Goal: Use online tool/utility: Utilize a website feature to perform a specific function

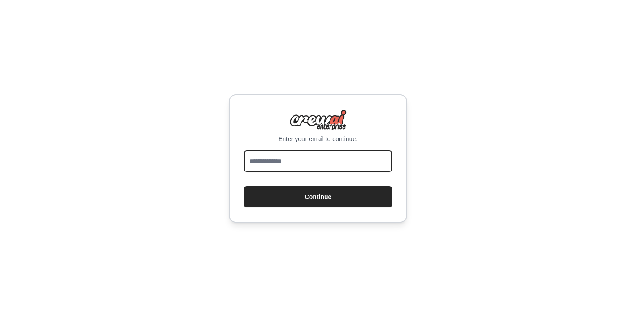
click at [298, 161] on input "email" at bounding box center [318, 161] width 148 height 21
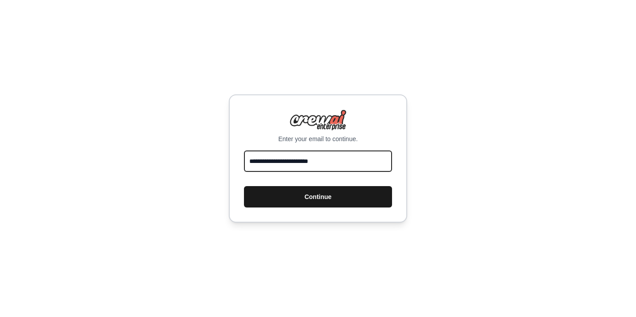
type input "**********"
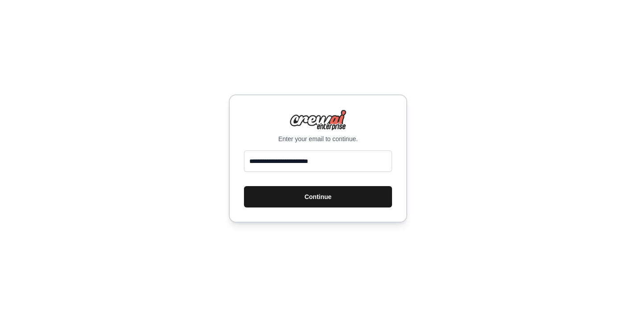
click at [320, 198] on button "Continue" at bounding box center [318, 196] width 148 height 21
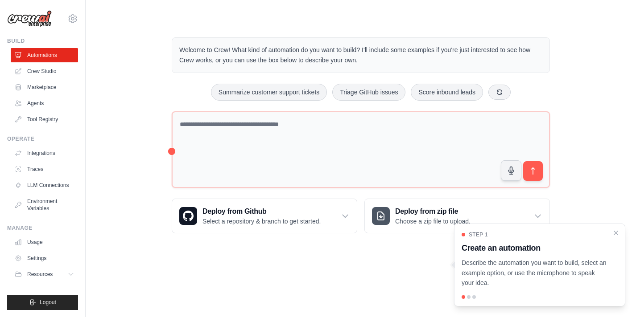
click at [618, 237] on div "Step 1 Create an automation Describe the automation you want to build, select a…" at bounding box center [539, 265] width 171 height 83
drag, startPoint x: 611, startPoint y: 226, endPoint x: 583, endPoint y: 250, distance: 36.6
click at [584, 250] on div "Step 1 Create an automation Describe the automation you want to build, select a…" at bounding box center [539, 265] width 171 height 83
click at [583, 250] on h3 "Create an automation" at bounding box center [533, 248] width 145 height 12
click at [472, 298] on div at bounding box center [474, 298] width 4 height 4
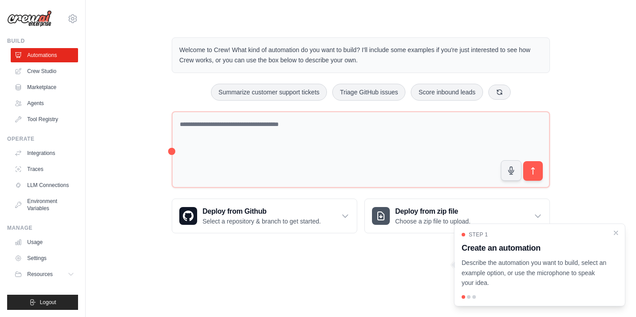
click at [487, 272] on p "Describe the automation you want to build, select an example option, or use the…" at bounding box center [533, 273] width 145 height 30
click at [618, 232] on icon "Close walkthrough" at bounding box center [616, 233] width 8 height 8
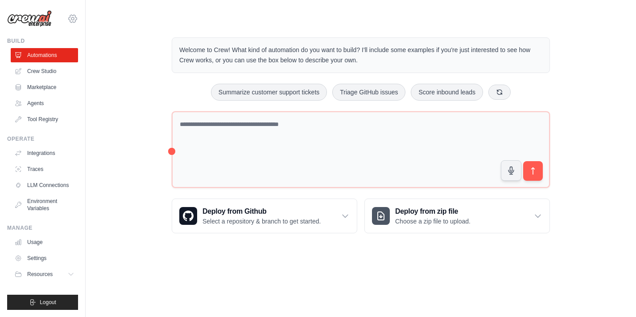
click at [73, 21] on icon at bounding box center [72, 18] width 11 height 11
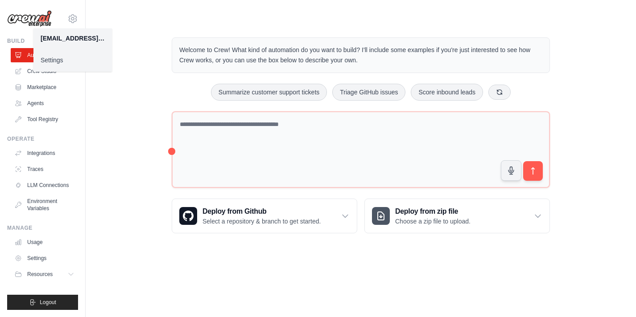
click at [70, 60] on link "Settings" at bounding box center [72, 60] width 78 height 16
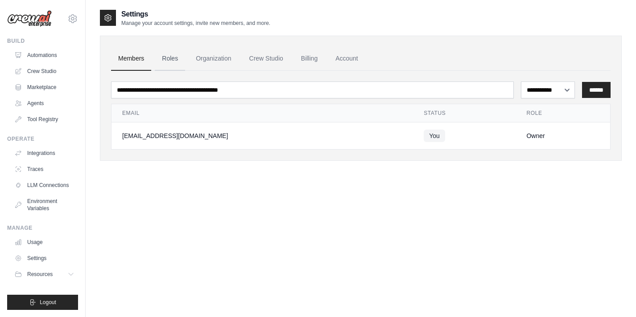
click at [162, 59] on link "Roles" at bounding box center [170, 59] width 30 height 24
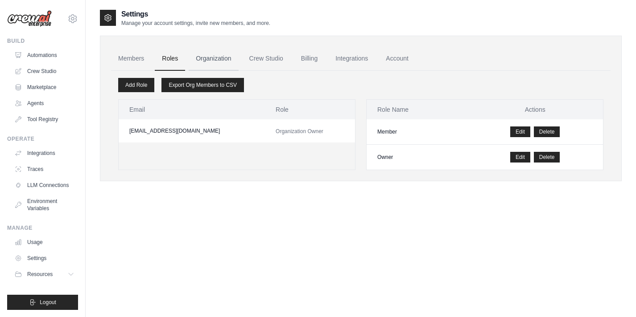
click at [207, 61] on link "Organization" at bounding box center [213, 59] width 49 height 24
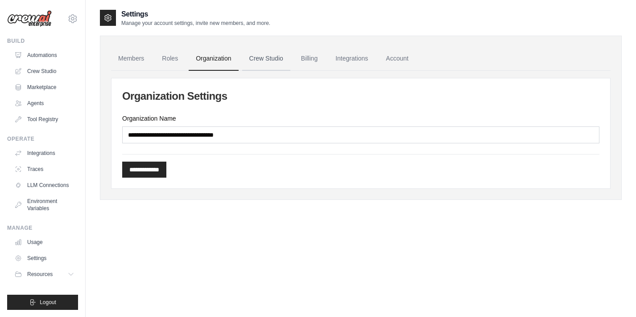
click at [259, 64] on link "Crew Studio" at bounding box center [266, 59] width 48 height 24
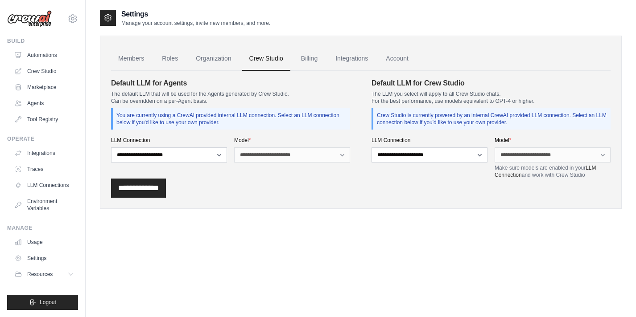
click at [317, 57] on link "Billing" at bounding box center [309, 59] width 31 height 24
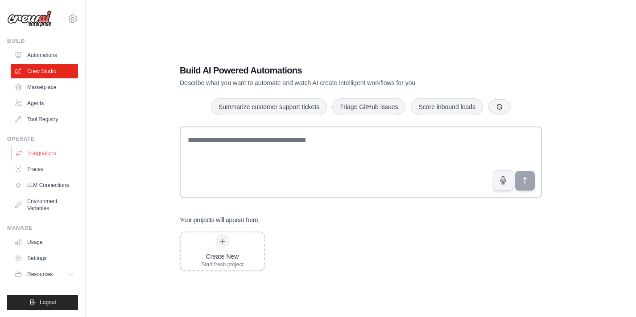
click at [54, 150] on link "Integrations" at bounding box center [45, 153] width 67 height 14
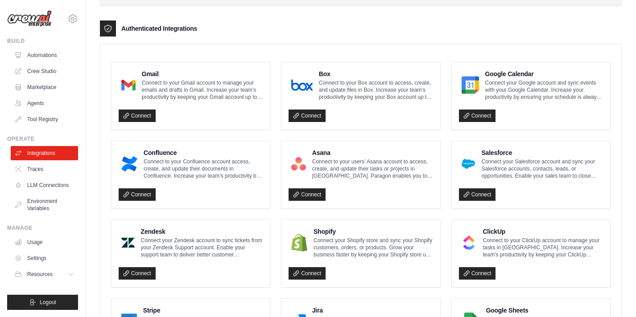
scroll to position [204, 0]
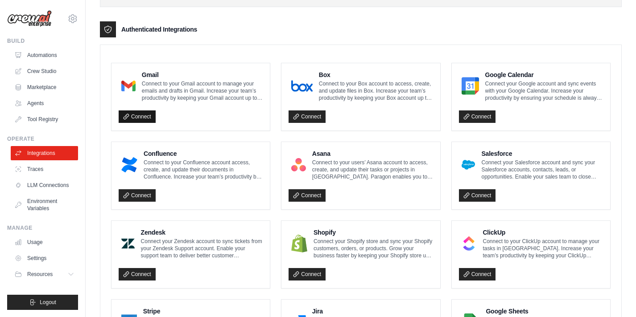
click at [137, 114] on link "Connect" at bounding box center [137, 117] width 37 height 12
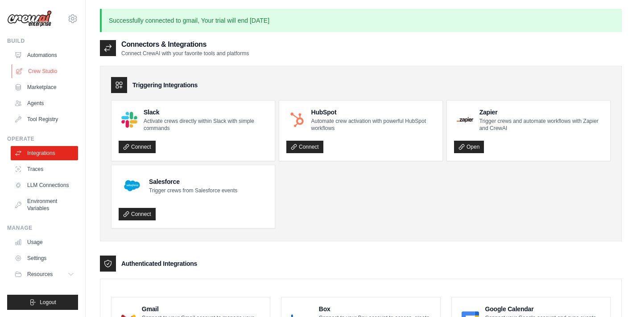
click at [40, 72] on link "Crew Studio" at bounding box center [45, 71] width 67 height 14
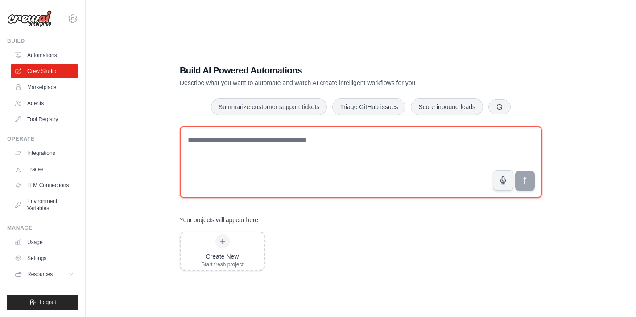
click at [318, 160] on textarea at bounding box center [361, 162] width 362 height 71
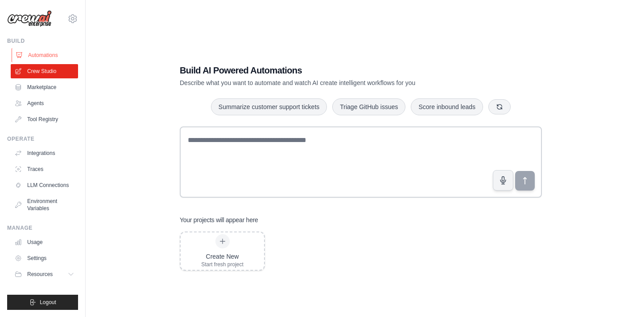
click at [47, 54] on link "Automations" at bounding box center [45, 55] width 67 height 14
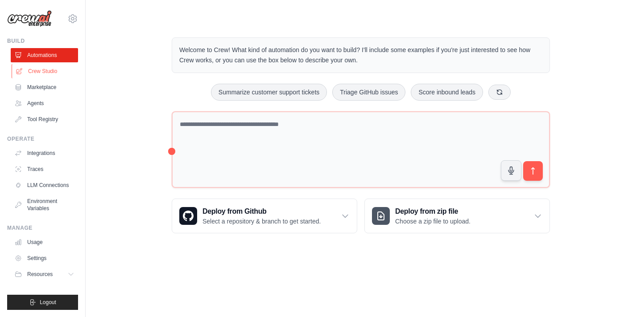
click at [47, 70] on link "Crew Studio" at bounding box center [45, 71] width 67 height 14
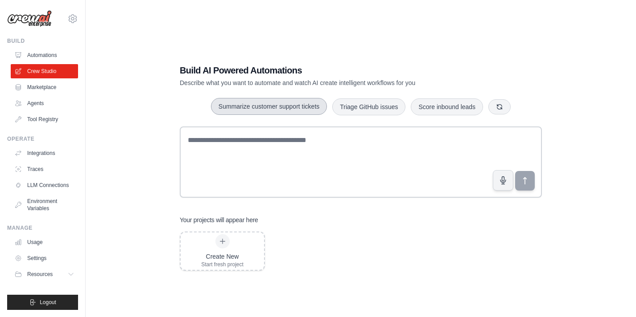
click at [255, 111] on button "Summarize customer support tickets" at bounding box center [269, 106] width 116 height 17
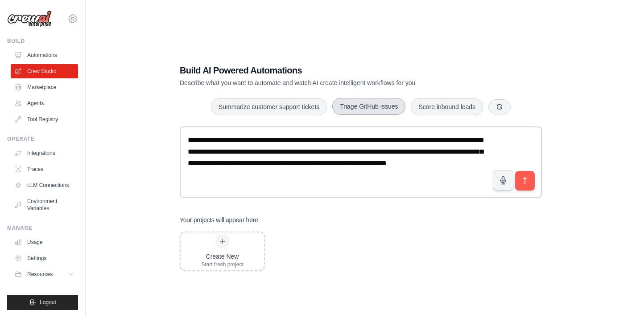
click at [362, 105] on button "Triage GitHub issues" at bounding box center [368, 106] width 73 height 17
click at [438, 115] on button "Score inbound leads" at bounding box center [447, 106] width 72 height 17
click at [502, 108] on icon "button" at bounding box center [499, 106] width 7 height 7
click at [262, 108] on button "Monitor website uptime" at bounding box center [246, 106] width 79 height 17
